Goal: Navigation & Orientation: Find specific page/section

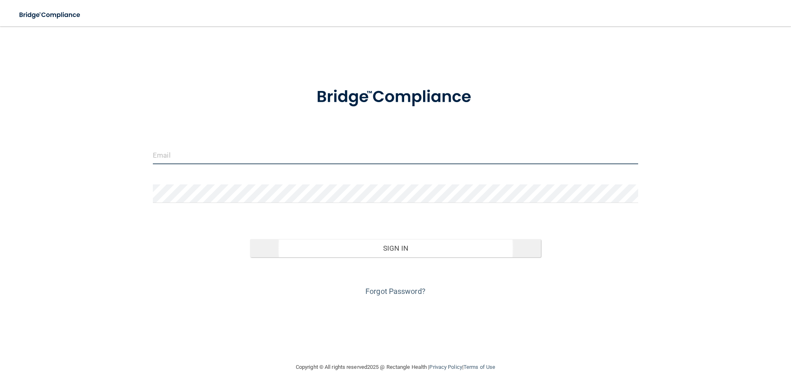
type input "[EMAIL_ADDRESS][DOMAIN_NAME]"
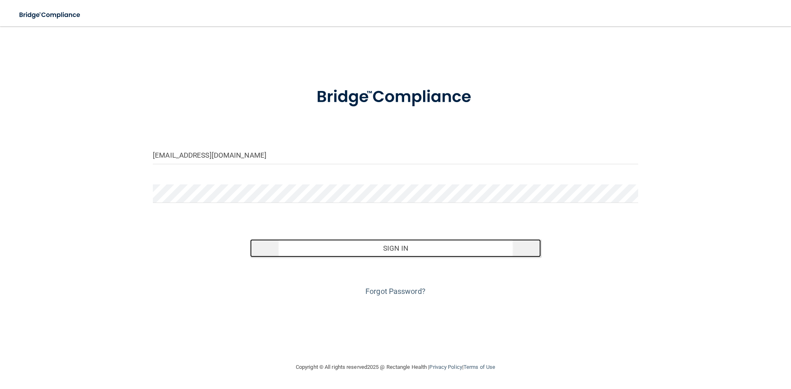
click at [400, 249] on button "Sign In" at bounding box center [395, 248] width 291 height 18
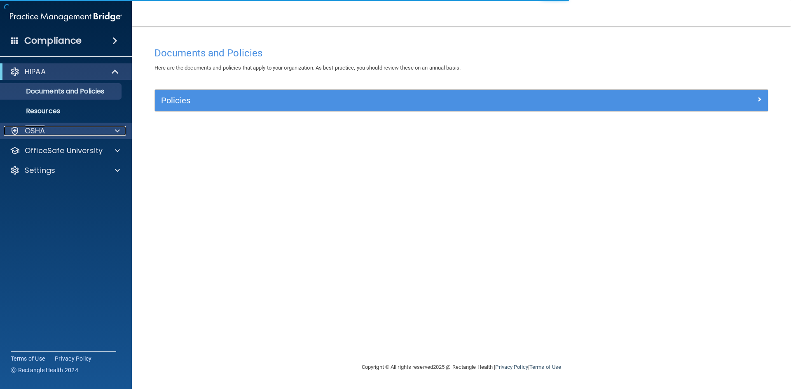
click at [112, 131] on div at bounding box center [116, 131] width 21 height 10
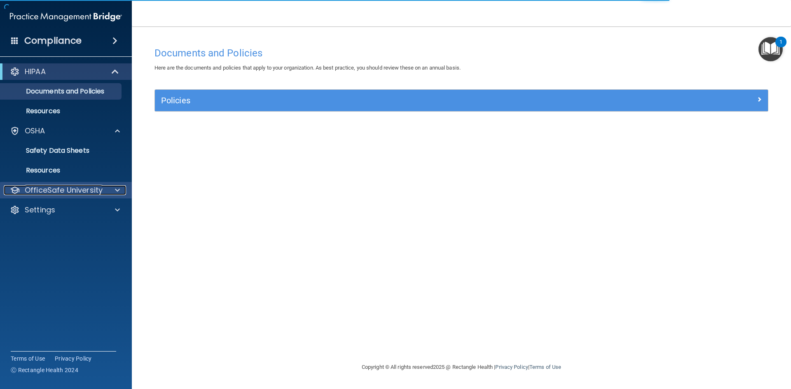
click at [117, 193] on span at bounding box center [117, 190] width 5 height 10
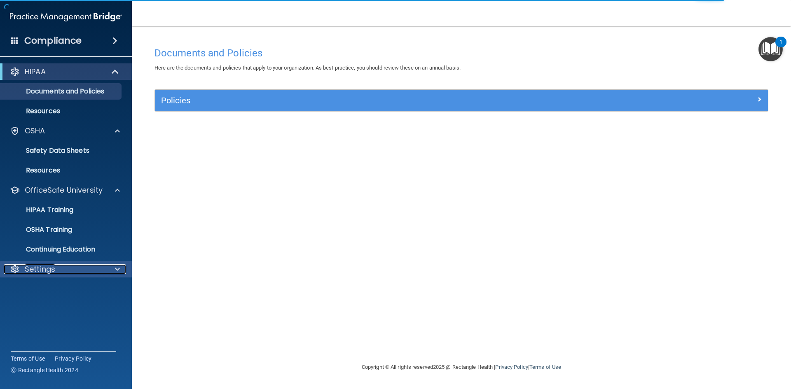
click at [123, 268] on div at bounding box center [116, 269] width 21 height 10
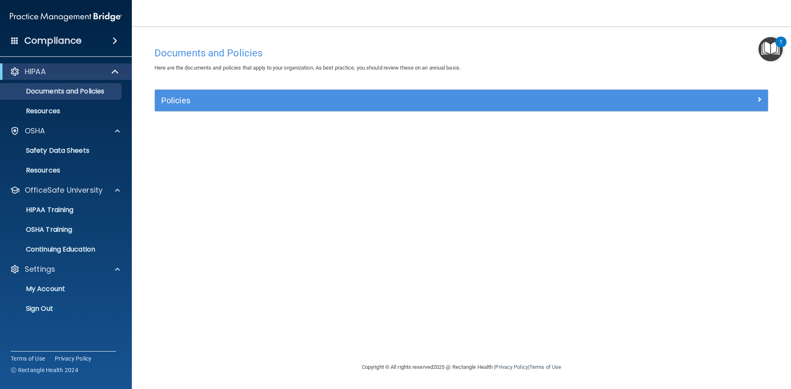
click at [114, 42] on span at bounding box center [114, 41] width 5 height 10
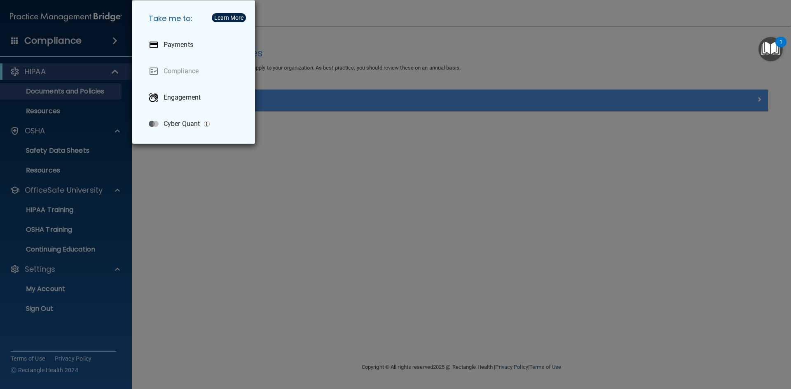
click at [56, 40] on div "Take me to: Payments Compliance Engagement Cyber Quant" at bounding box center [395, 194] width 791 height 389
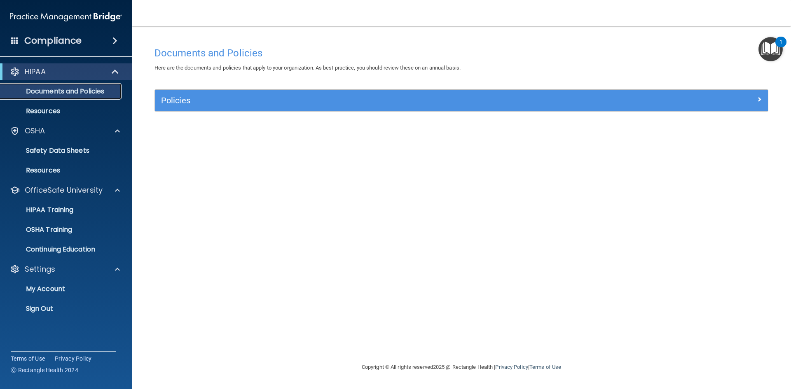
click at [85, 93] on p "Documents and Policies" at bounding box center [61, 91] width 112 height 8
click at [41, 110] on p "Resources" at bounding box center [61, 111] width 112 height 8
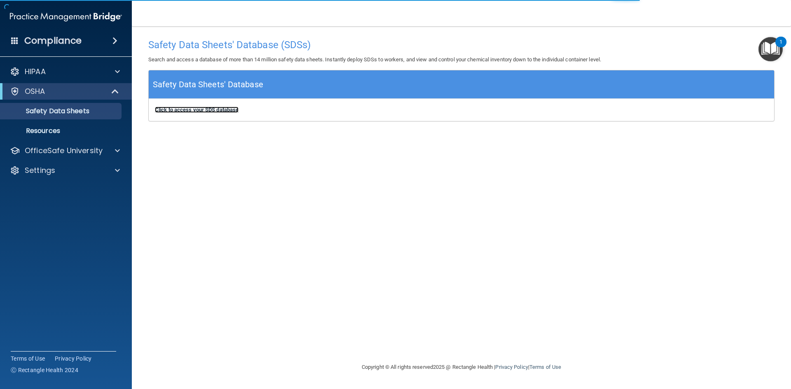
click at [189, 110] on b "Click to access your SDS database" at bounding box center [197, 110] width 84 height 6
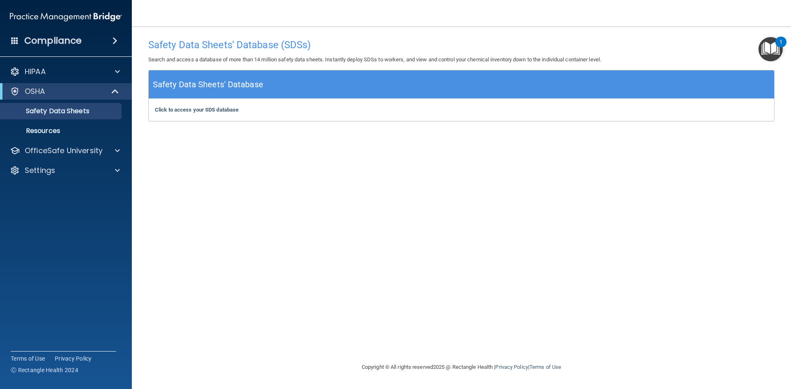
click at [48, 41] on h4 "Compliance" at bounding box center [52, 41] width 57 height 12
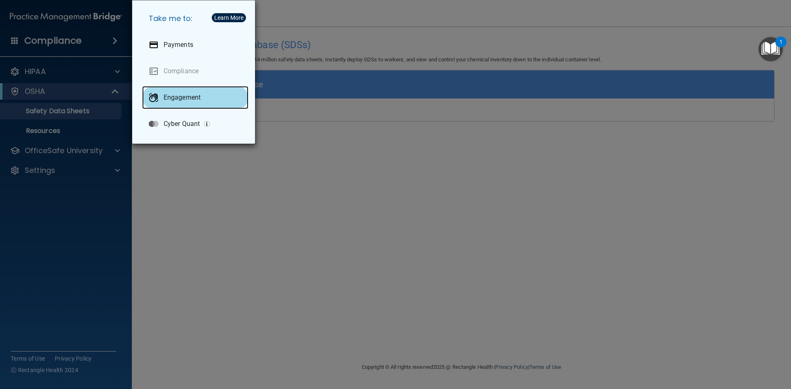
click at [174, 105] on div "Engagement" at bounding box center [195, 97] width 106 height 23
click at [84, 206] on div "Take me to: Payments Compliance Engagement Cyber Quant" at bounding box center [395, 194] width 791 height 389
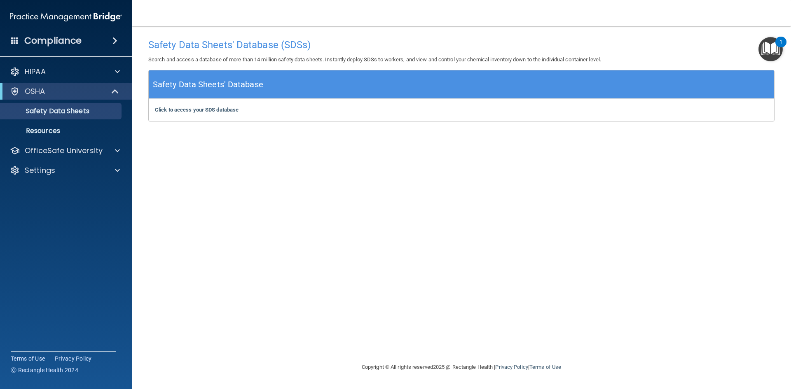
click at [82, 44] on div "Compliance" at bounding box center [66, 41] width 132 height 18
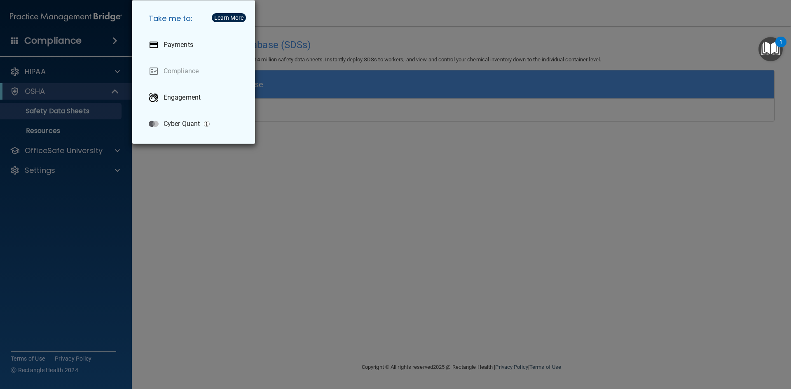
click at [37, 41] on div "Take me to: Payments Compliance Engagement Cyber Quant" at bounding box center [395, 194] width 791 height 389
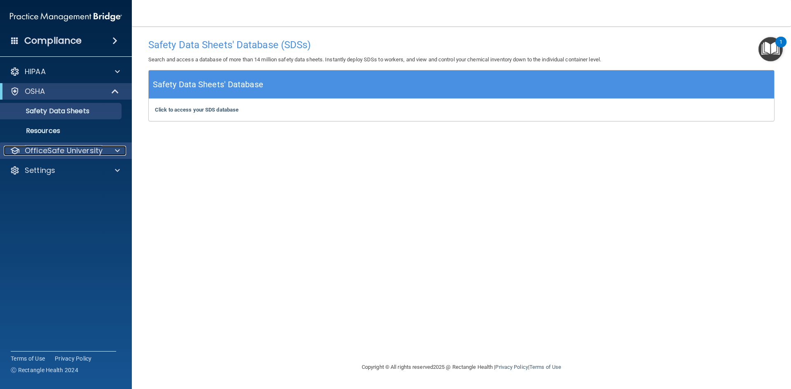
click at [66, 149] on p "OfficeSafe University" at bounding box center [64, 151] width 78 height 10
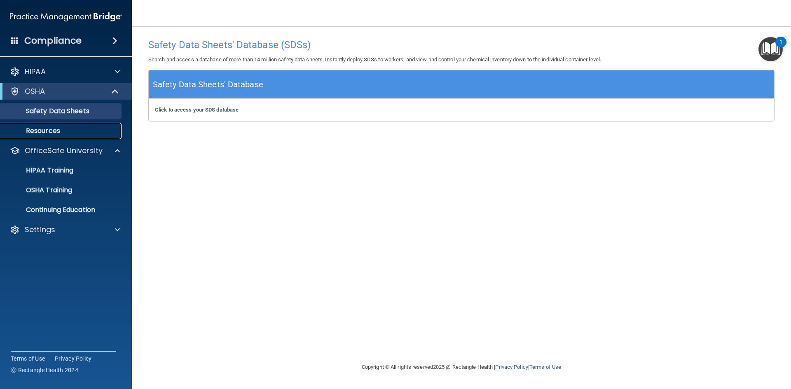
click at [43, 133] on p "Resources" at bounding box center [61, 131] width 112 height 8
